Goal: Transaction & Acquisition: Obtain resource

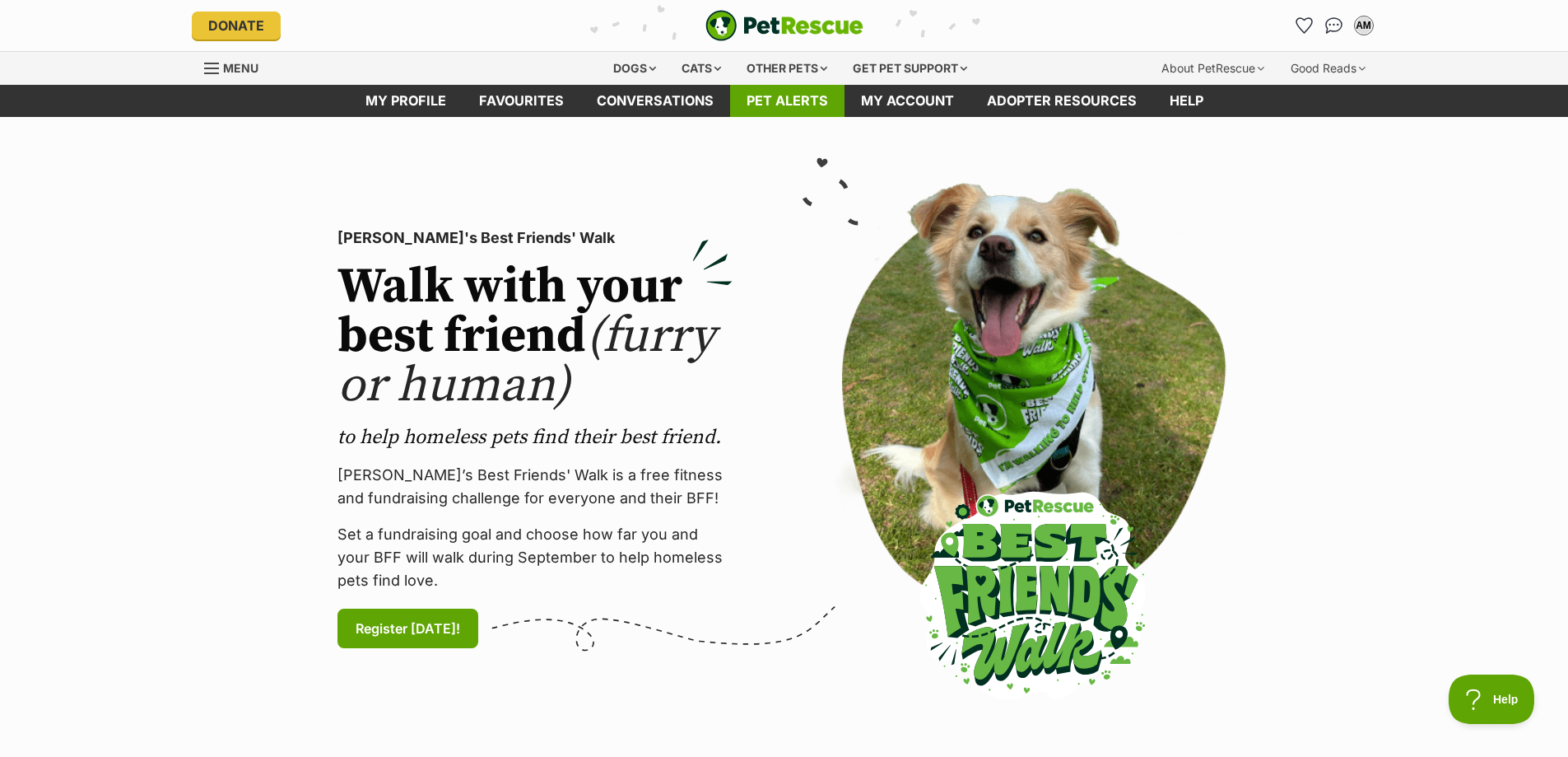
click at [834, 101] on link "Pet alerts" at bounding box center [787, 101] width 115 height 32
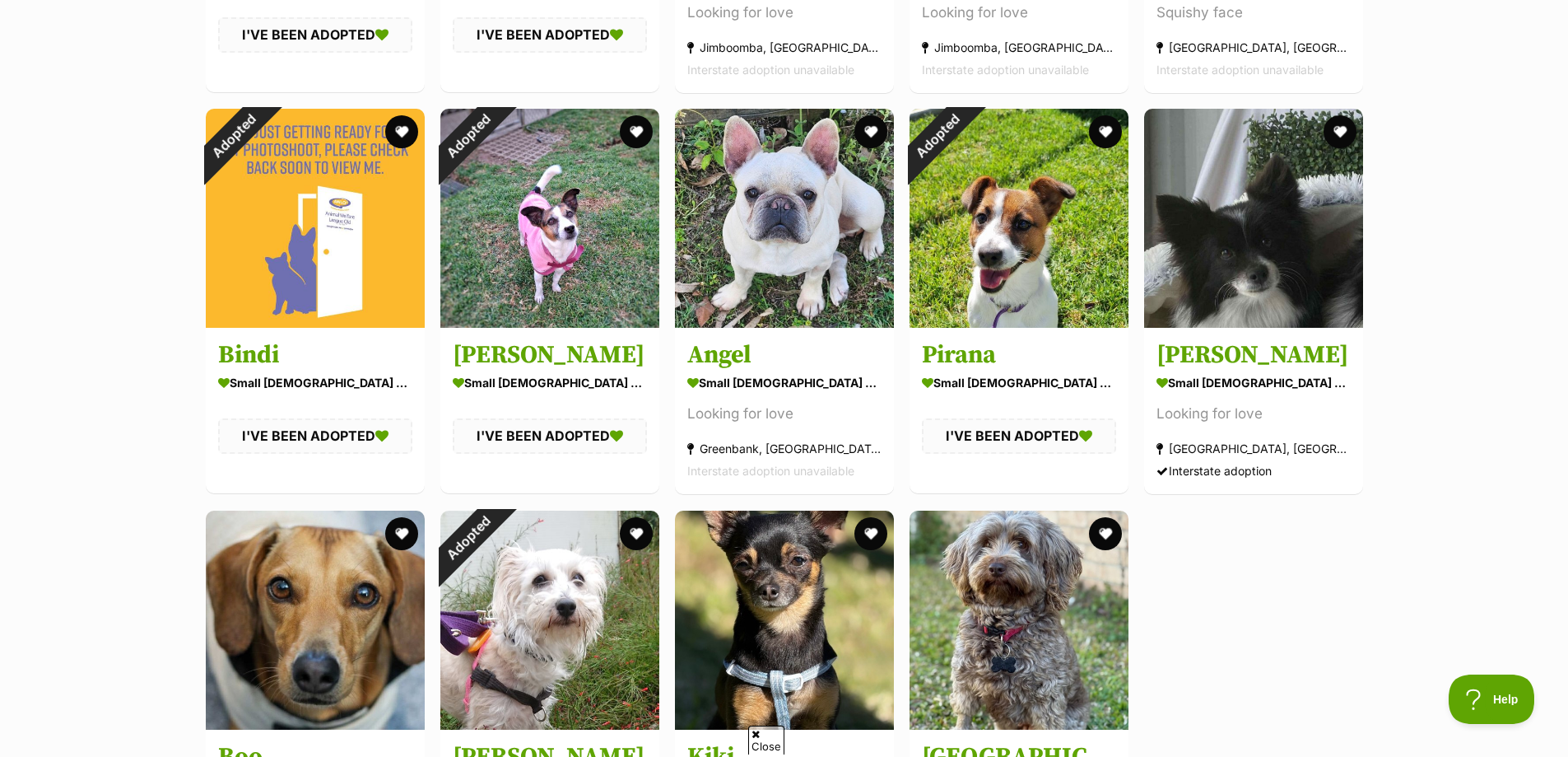
scroll to position [741, 0]
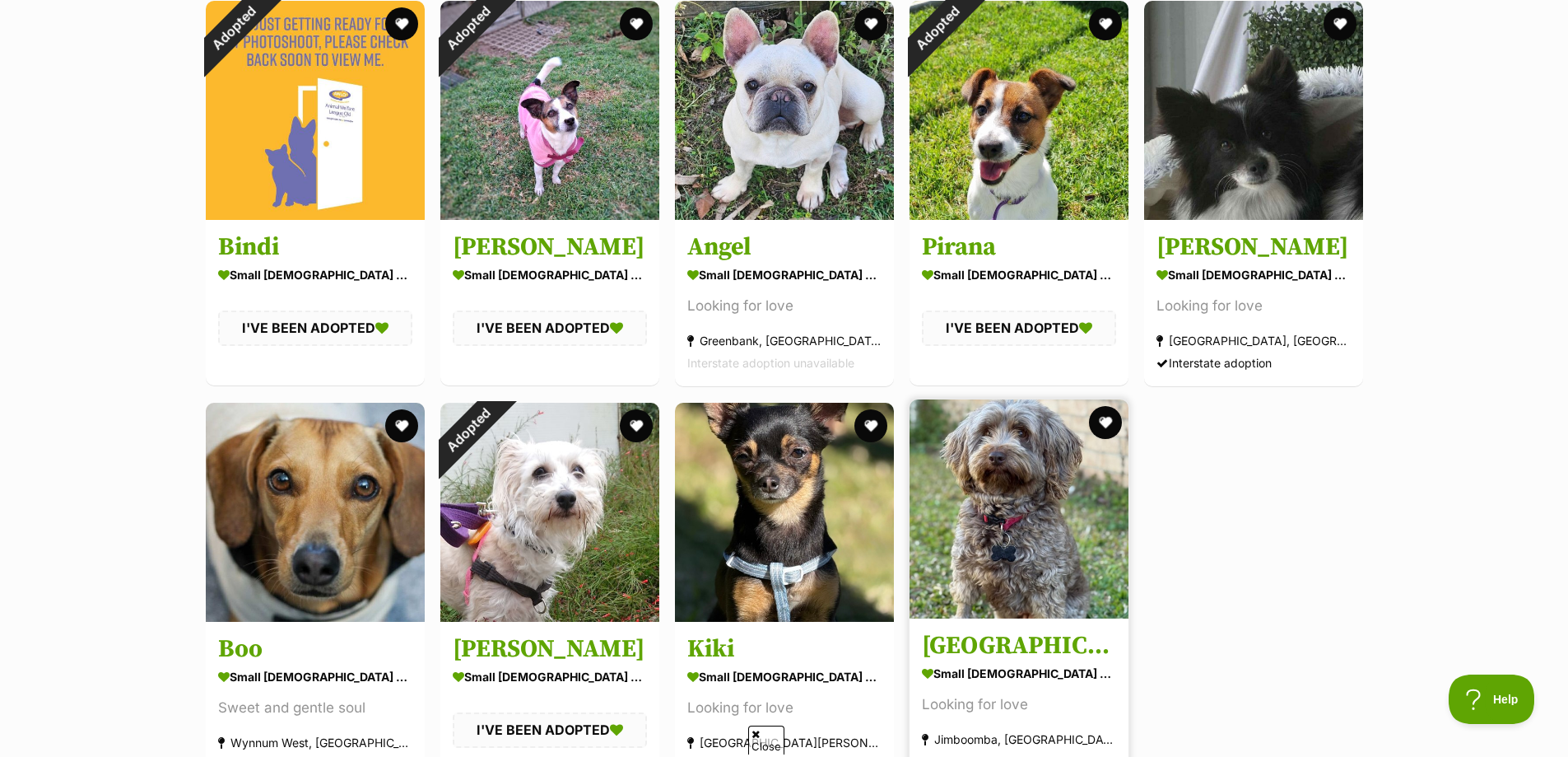
click at [942, 565] on img at bounding box center [1019, 509] width 219 height 219
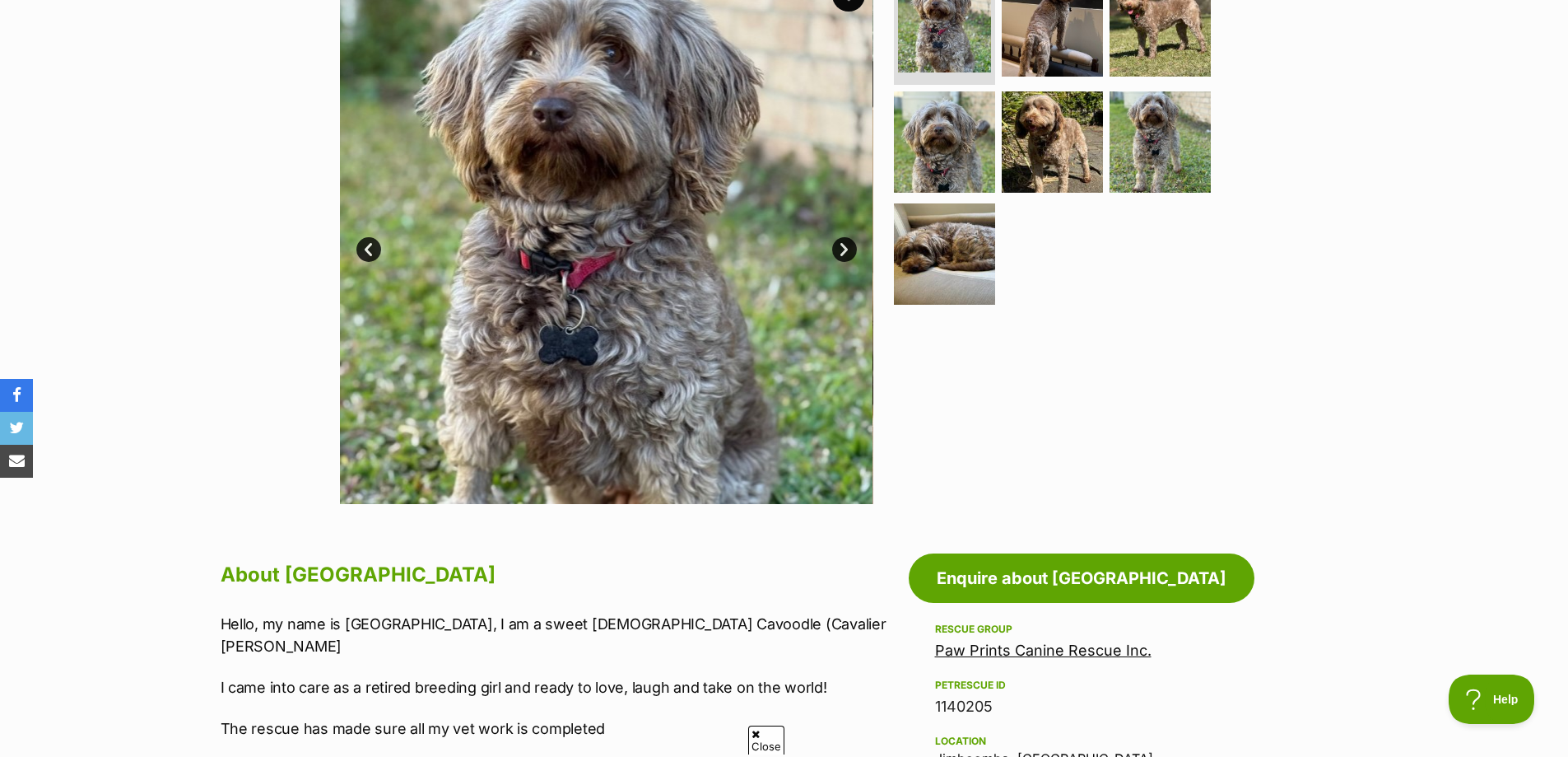
scroll to position [577, 0]
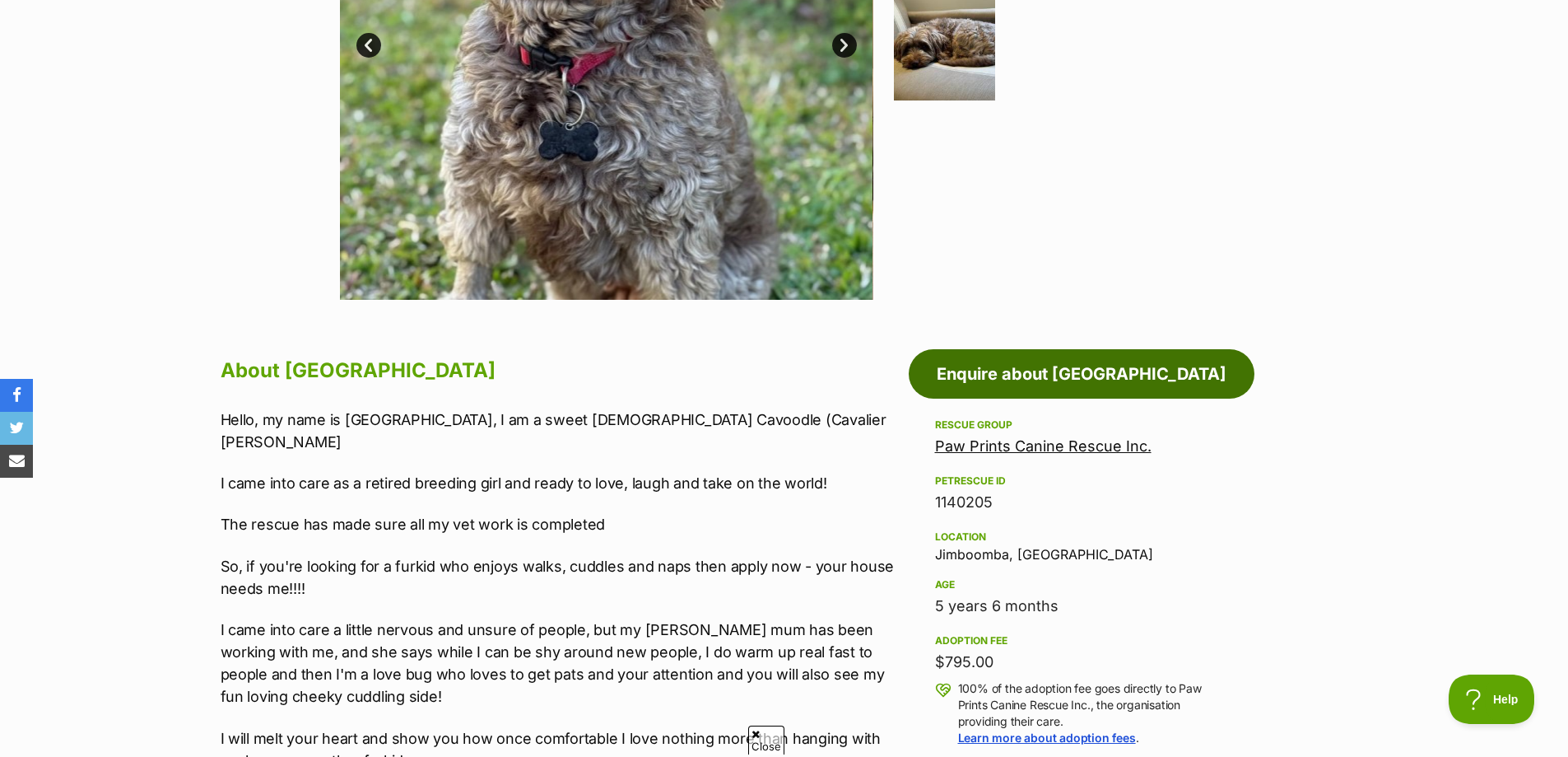
click at [1130, 378] on link "Enquire about Brooklyn" at bounding box center [1081, 373] width 346 height 49
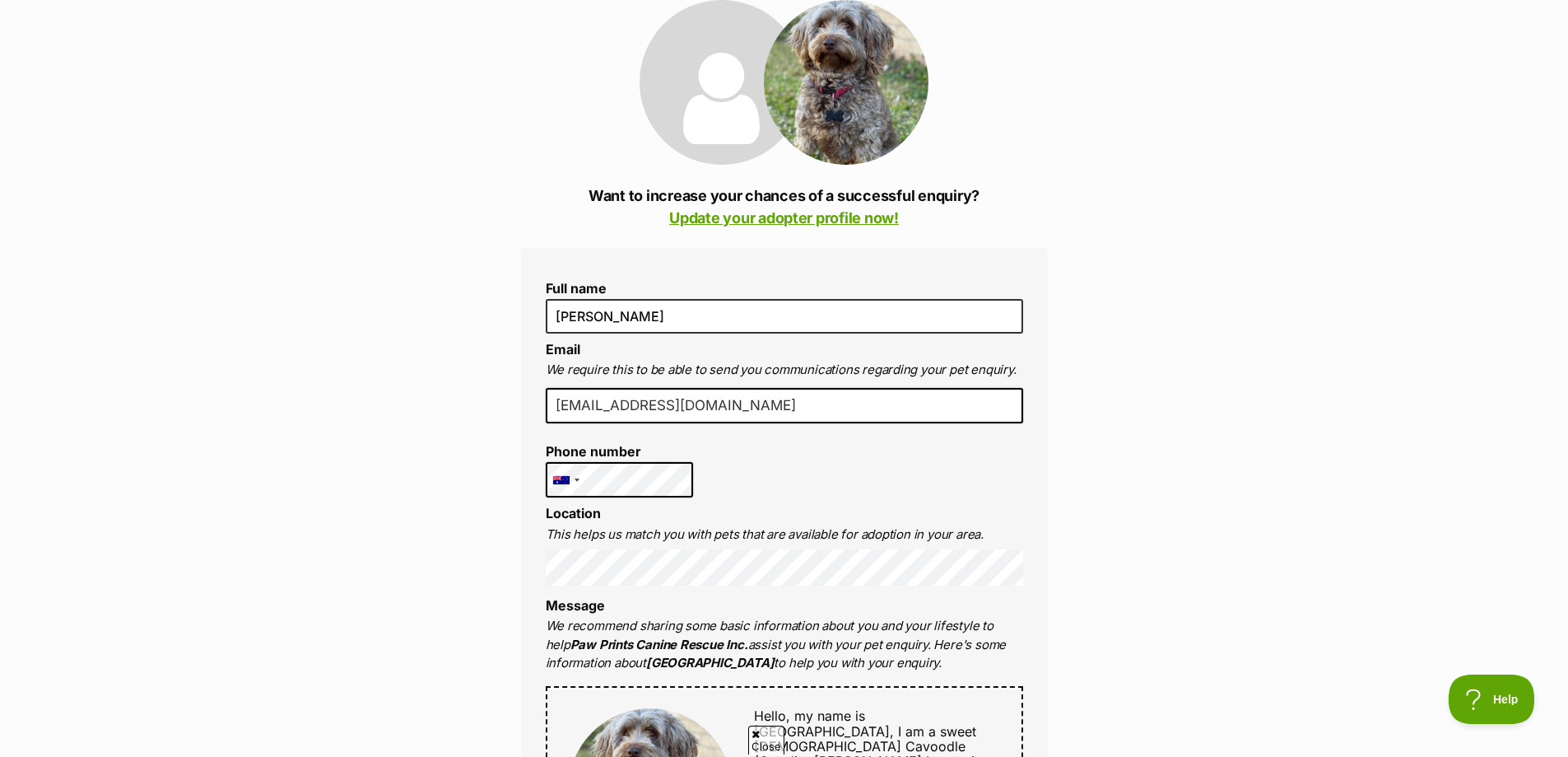
scroll to position [412, 0]
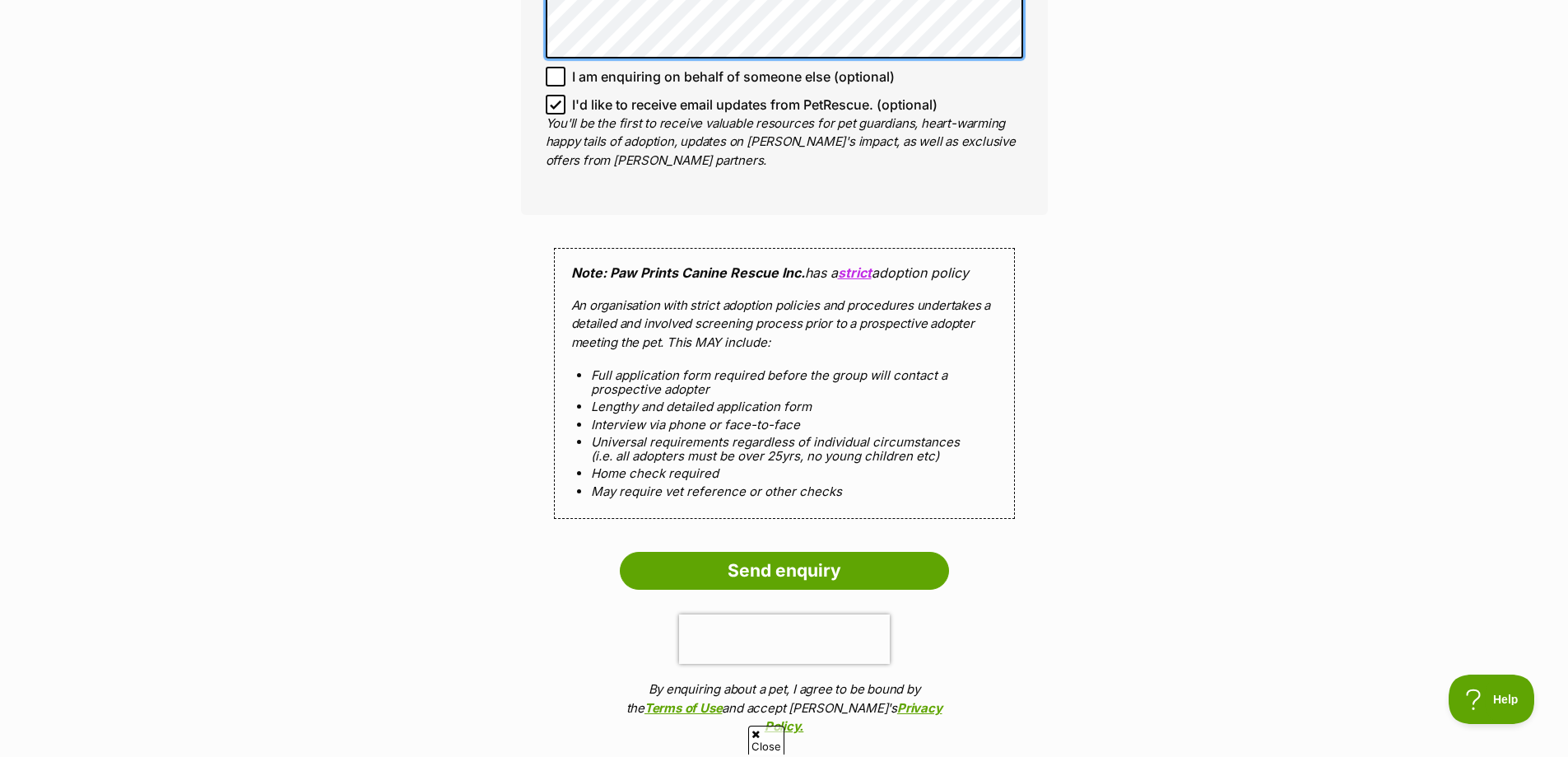
scroll to position [1693, 0]
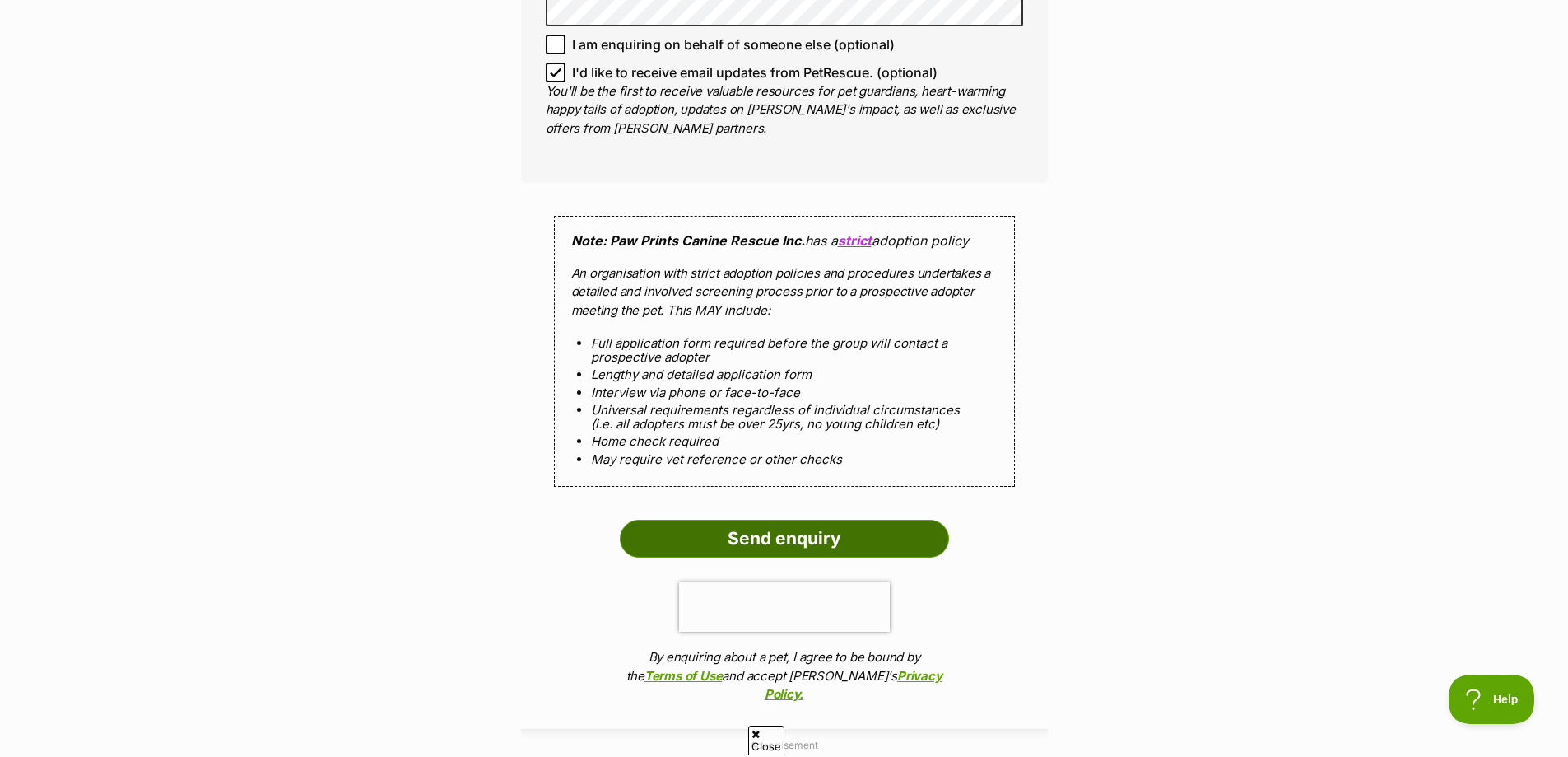
click at [842, 519] on input "Send enquiry" at bounding box center [784, 538] width 329 height 38
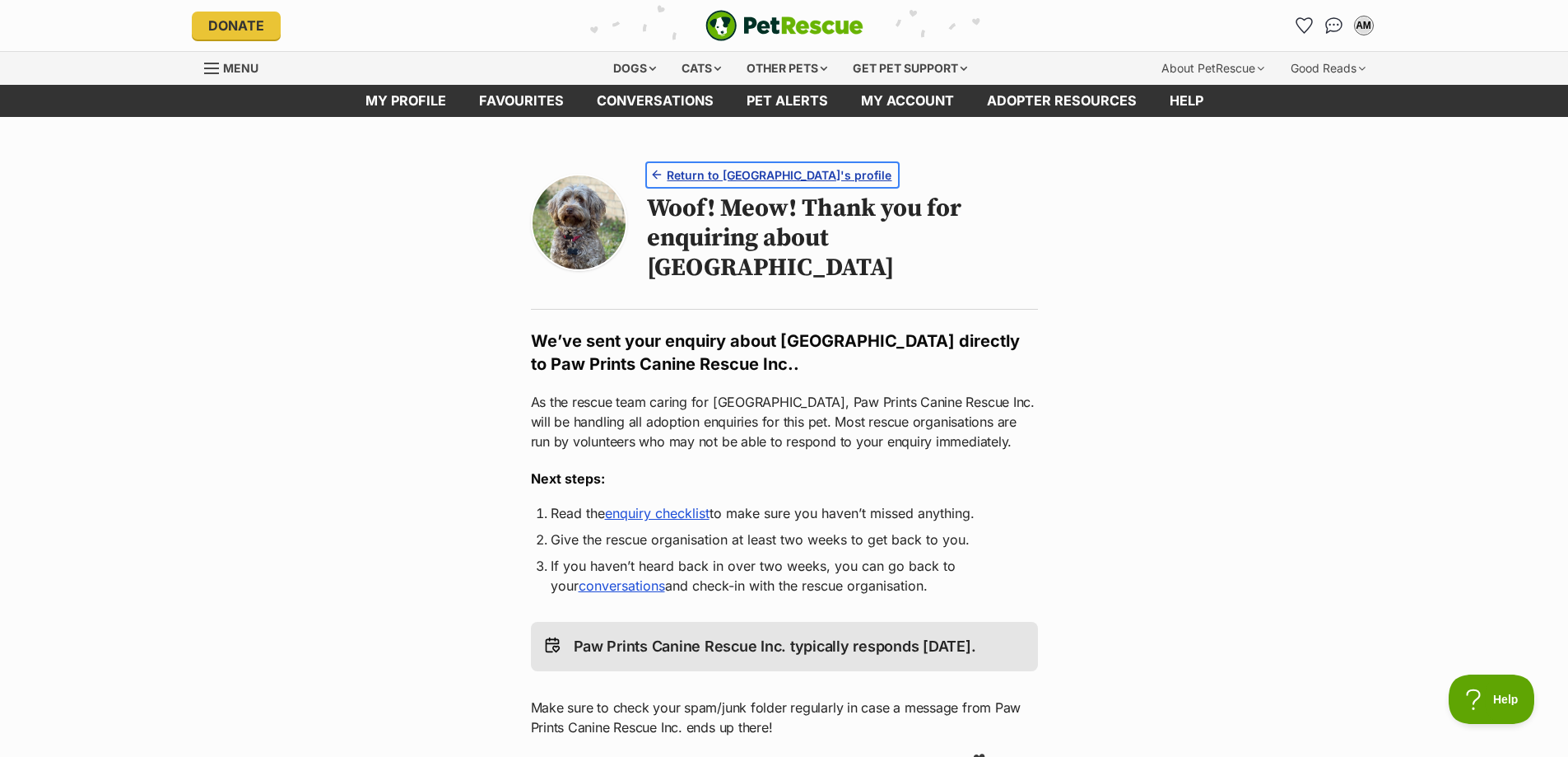
click at [747, 165] on link "Return to Brooklyn's profile" at bounding box center [772, 175] width 251 height 24
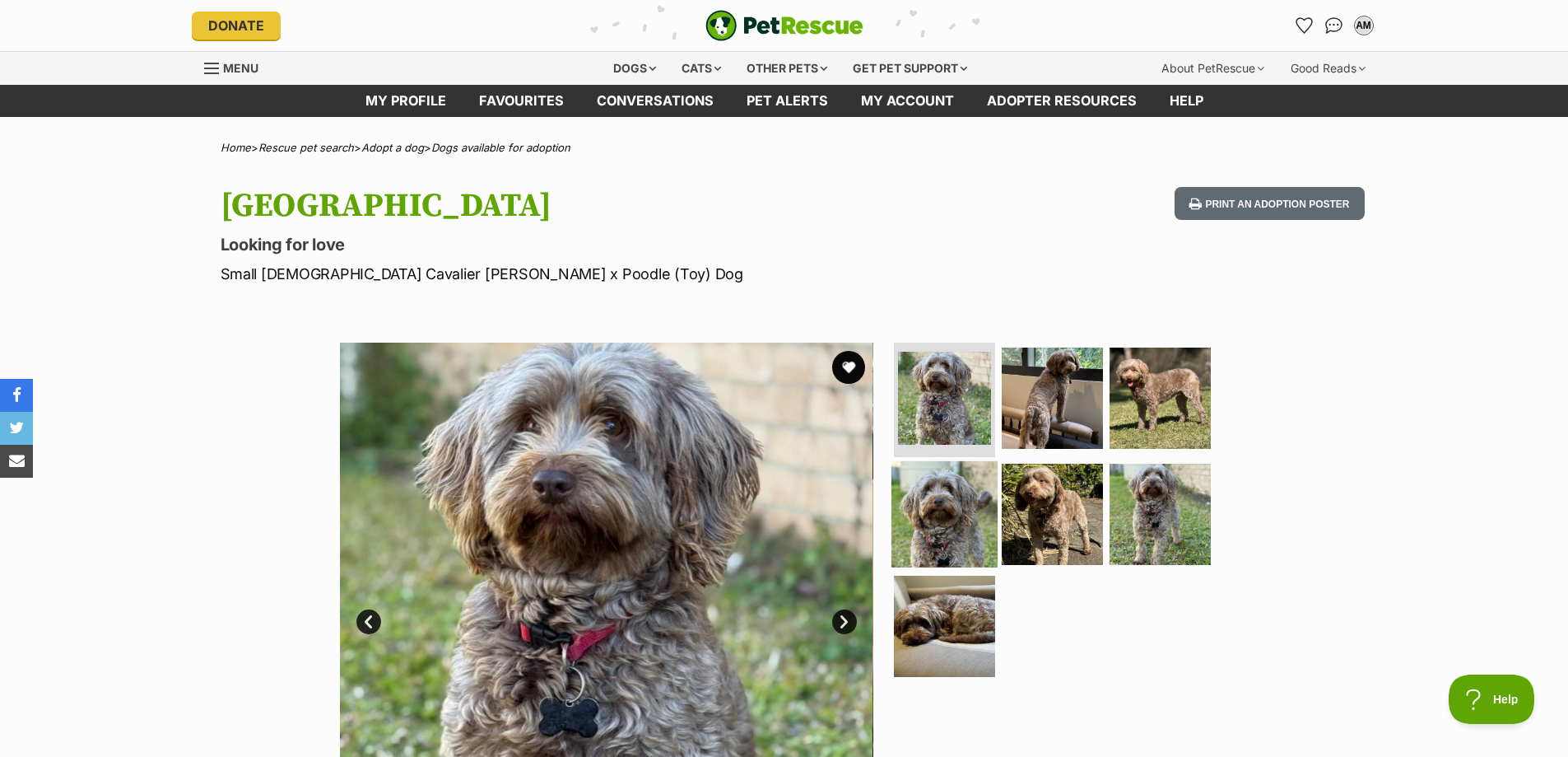
click at [970, 516] on img at bounding box center [945, 514] width 106 height 106
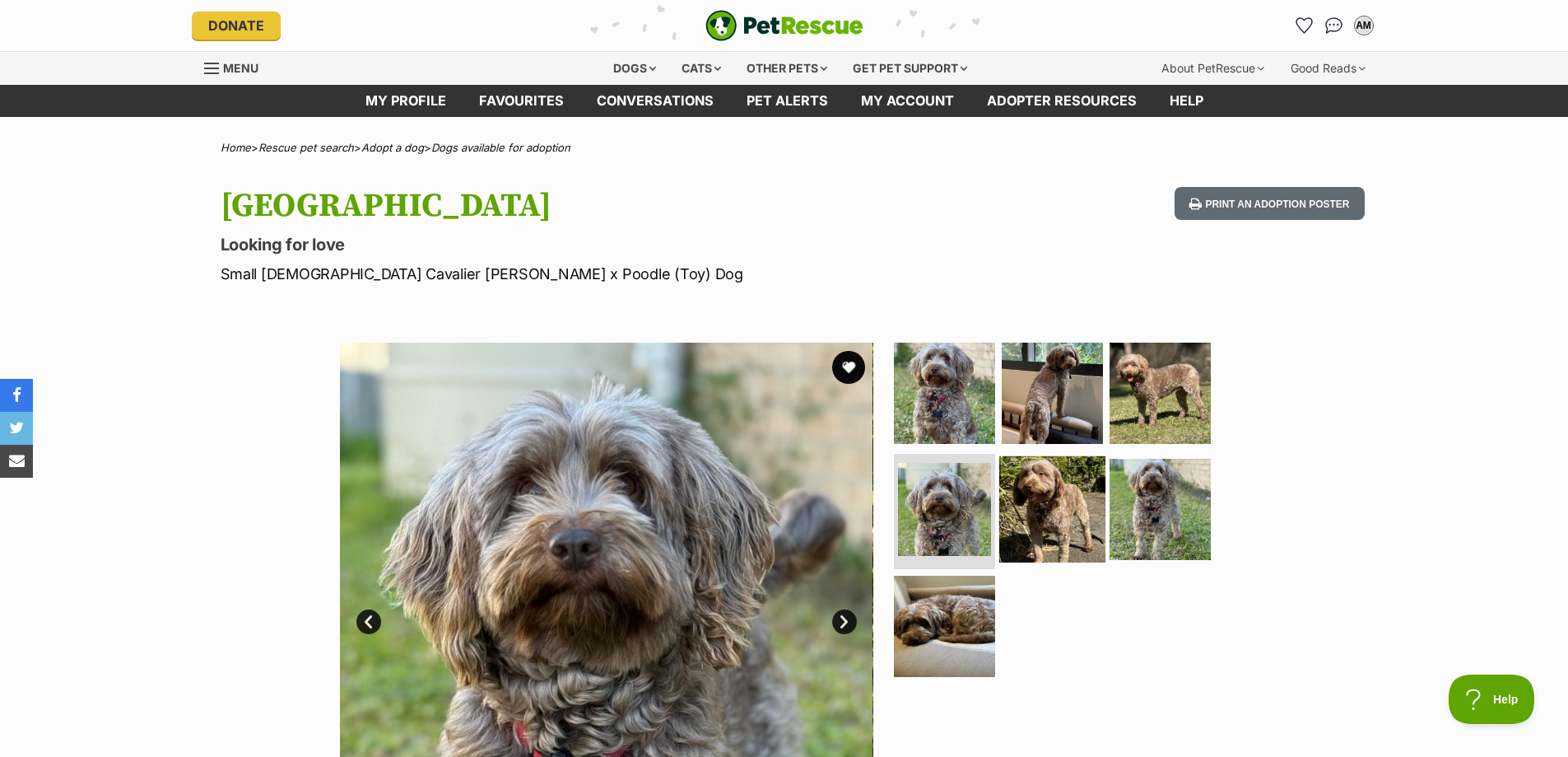
click at [1074, 500] on img at bounding box center [1052, 509] width 106 height 106
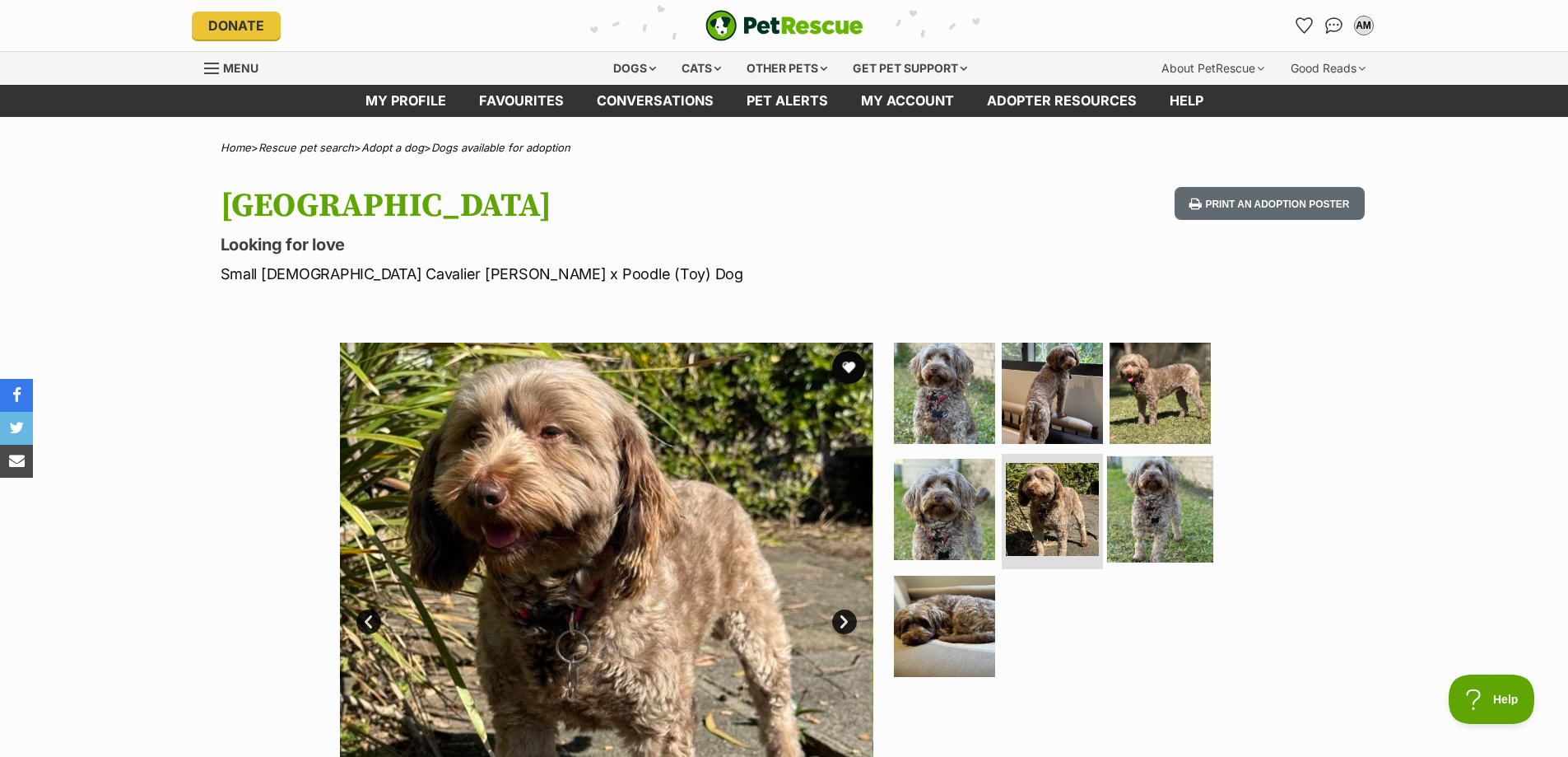
click at [1187, 504] on img at bounding box center [1160, 509] width 106 height 106
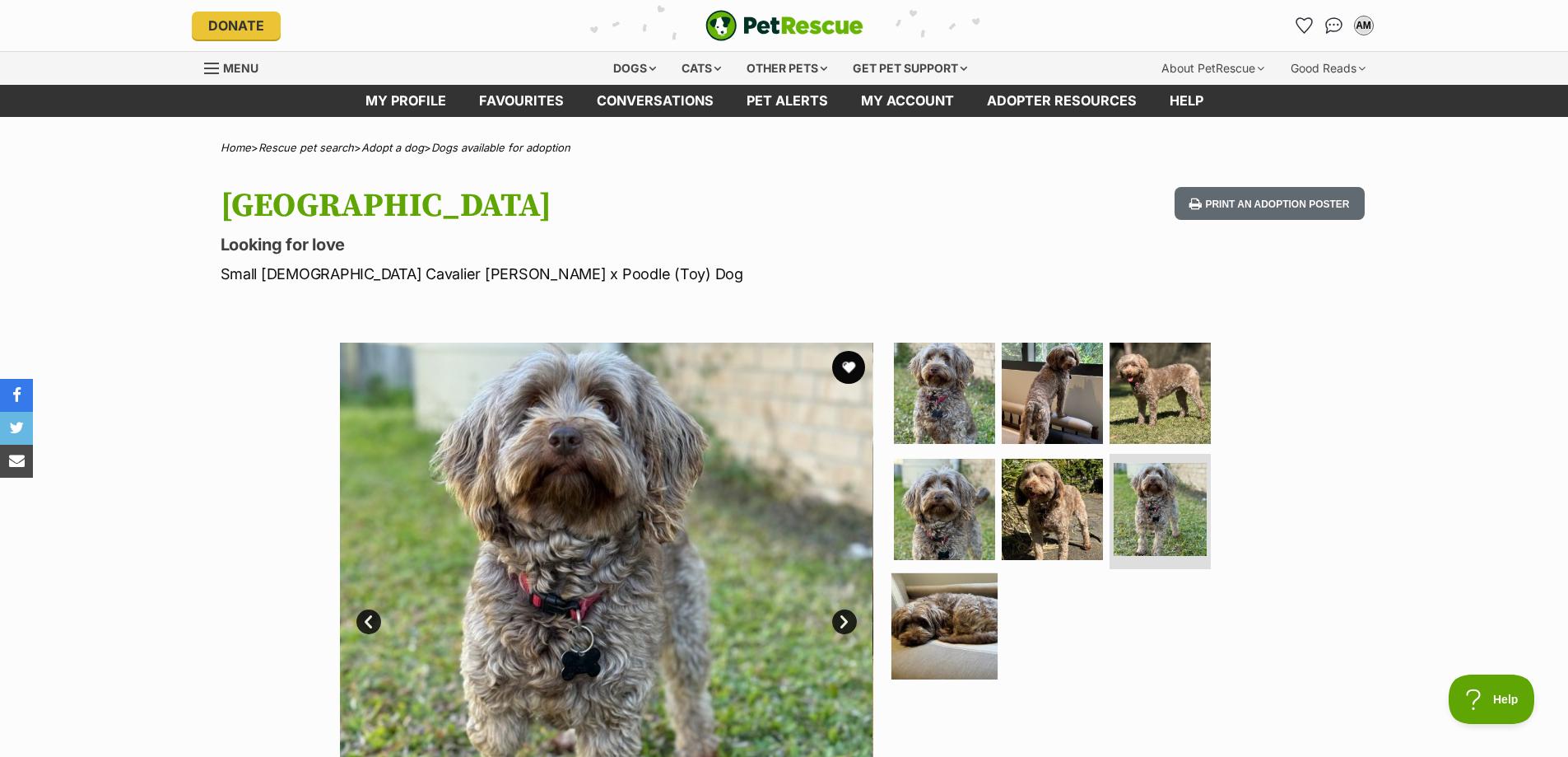
click at [924, 609] on img at bounding box center [945, 626] width 106 height 106
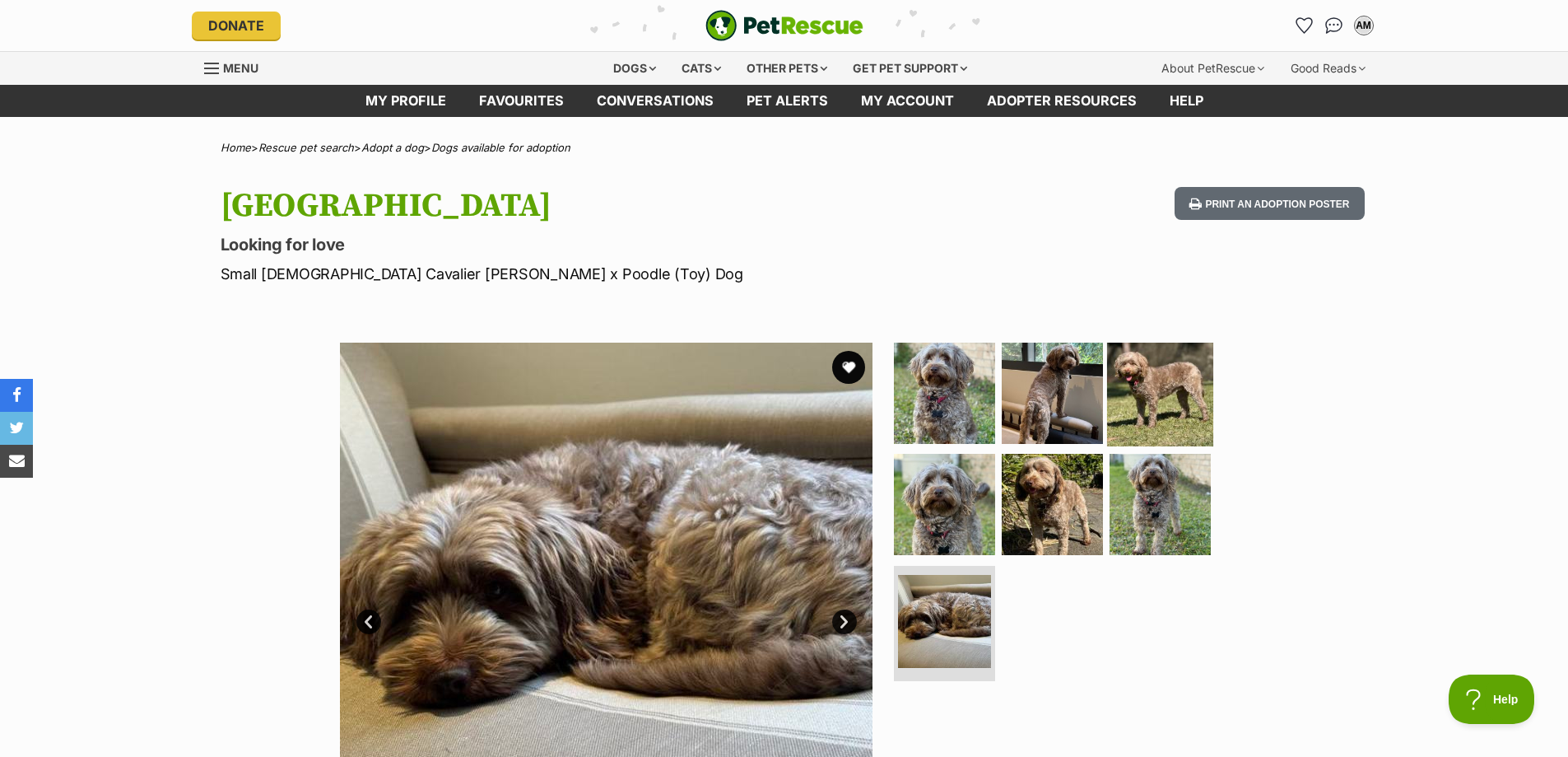
click at [1131, 392] on img at bounding box center [1160, 392] width 106 height 106
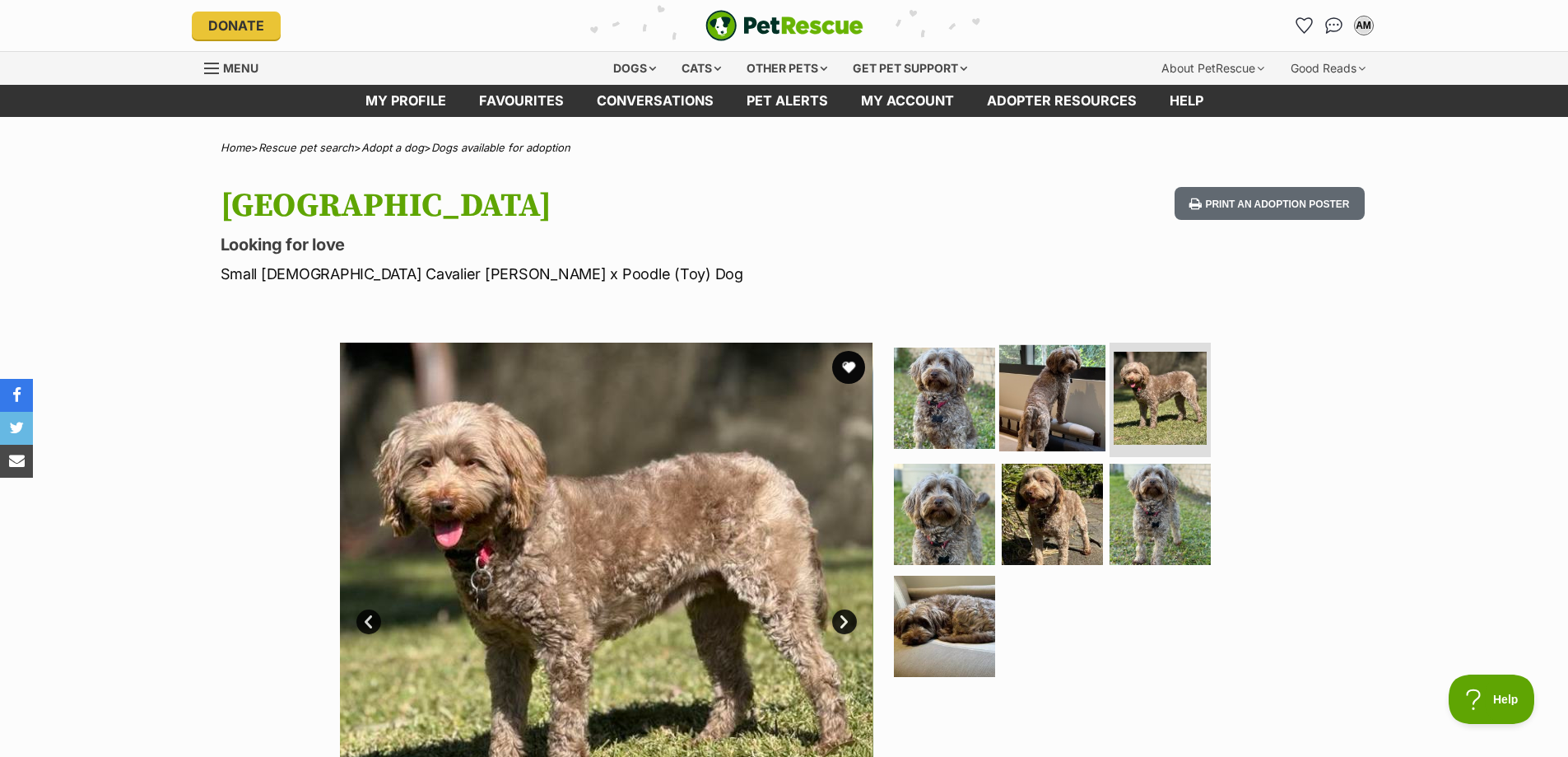
click at [1059, 396] on img at bounding box center [1052, 397] width 106 height 106
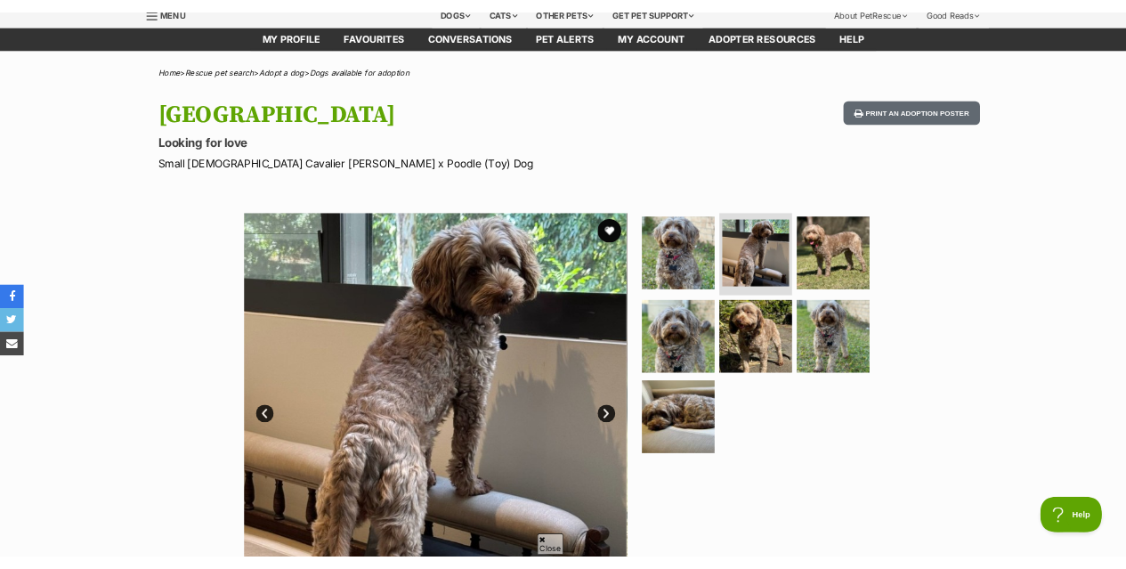
scroll to position [178, 0]
